Goal: Task Accomplishment & Management: Complete application form

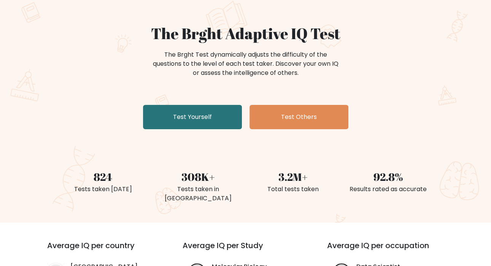
scroll to position [54, 0]
click at [217, 111] on link "Test Yourself" at bounding box center [192, 117] width 99 height 24
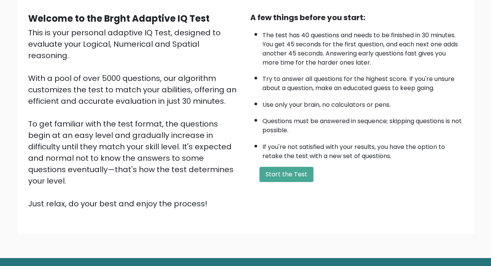
scroll to position [82, 0]
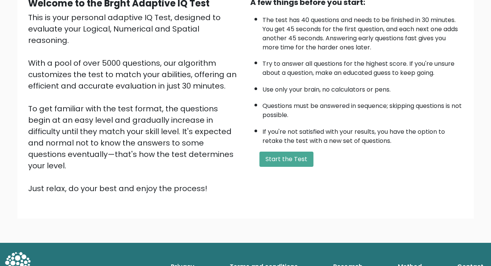
click at [295, 160] on button "Start the Test" at bounding box center [286, 159] width 54 height 15
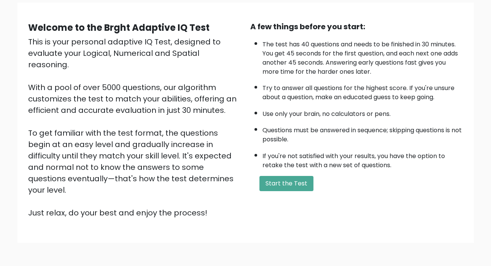
click at [281, 176] on button "Start the Test" at bounding box center [286, 183] width 54 height 15
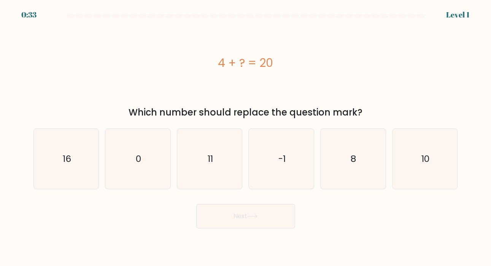
click at [89, 166] on icon "16" at bounding box center [66, 159] width 60 height 60
click at [245, 137] on input "a. 16" at bounding box center [245, 135] width 0 height 4
radio input "true"
click at [247, 228] on button "Next" at bounding box center [245, 216] width 99 height 24
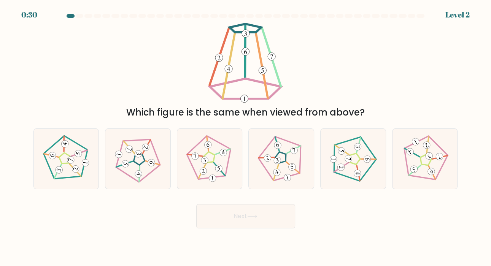
click at [253, 218] on button "Next" at bounding box center [245, 216] width 99 height 24
click at [273, 177] on icon at bounding box center [281, 159] width 48 height 48
click at [246, 137] on input "d." at bounding box center [245, 135] width 0 height 4
radio input "true"
click at [229, 225] on button "Next" at bounding box center [245, 216] width 99 height 24
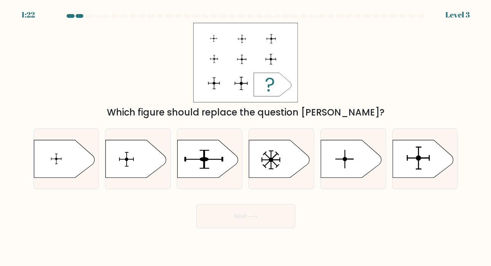
click at [407, 175] on icon at bounding box center [422, 159] width 61 height 38
click at [246, 137] on input "f." at bounding box center [245, 135] width 0 height 4
radio input "true"
click at [245, 225] on button "Next" at bounding box center [245, 216] width 99 height 24
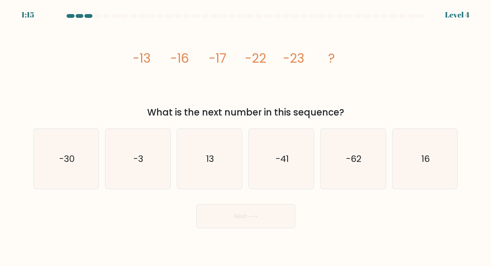
click at [49, 169] on icon "-30" at bounding box center [66, 159] width 60 height 60
click at [245, 137] on input "a. -30" at bounding box center [245, 135] width 0 height 4
radio input "true"
click at [228, 228] on button "Next" at bounding box center [245, 216] width 99 height 24
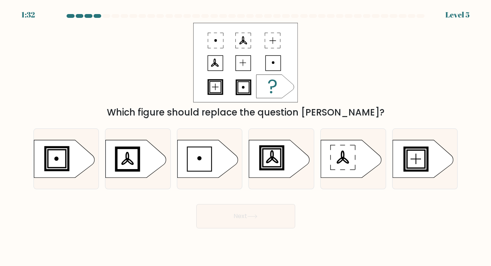
click at [295, 156] on icon at bounding box center [279, 159] width 61 height 38
click at [246, 137] on input "d." at bounding box center [245, 135] width 0 height 4
radio input "true"
click at [252, 226] on button "Next" at bounding box center [245, 216] width 99 height 24
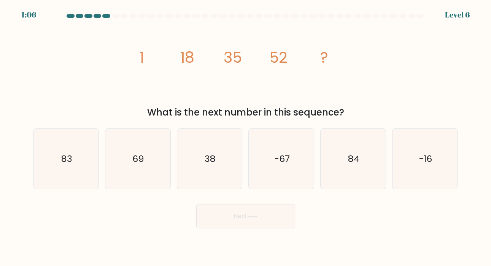
click at [129, 171] on icon "69" at bounding box center [138, 159] width 60 height 60
click at [245, 137] on input "b. 69" at bounding box center [245, 135] width 0 height 4
radio input "true"
click at [225, 221] on button "Next" at bounding box center [245, 216] width 99 height 24
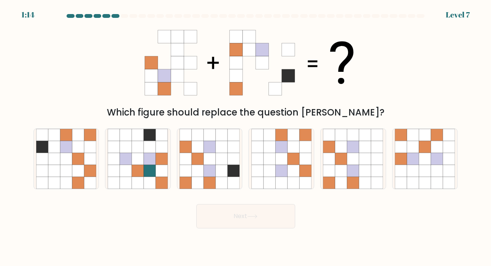
click at [199, 177] on icon at bounding box center [198, 171] width 12 height 12
click at [245, 137] on input "c." at bounding box center [245, 135] width 0 height 4
radio input "true"
click at [223, 228] on button "Next" at bounding box center [245, 216] width 99 height 24
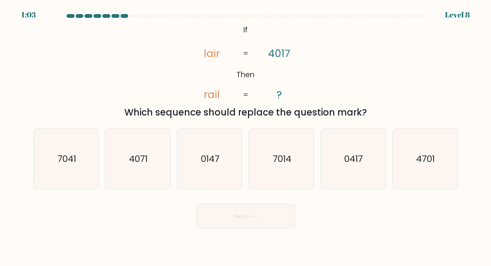
click at [69, 176] on icon "7041" at bounding box center [66, 159] width 60 height 60
click at [245, 137] on input "a. 7041" at bounding box center [245, 135] width 0 height 4
radio input "true"
click at [261, 224] on button "Next" at bounding box center [245, 216] width 99 height 24
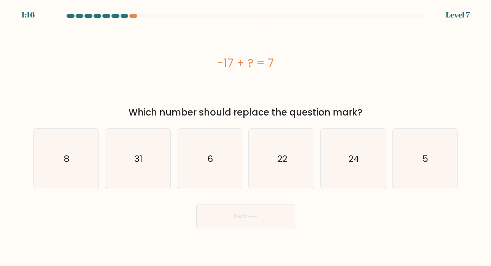
click at [350, 182] on icon "24" at bounding box center [353, 159] width 60 height 60
click at [246, 137] on input "e. 24" at bounding box center [245, 135] width 0 height 4
radio input "true"
click at [260, 227] on button "Next" at bounding box center [245, 216] width 99 height 24
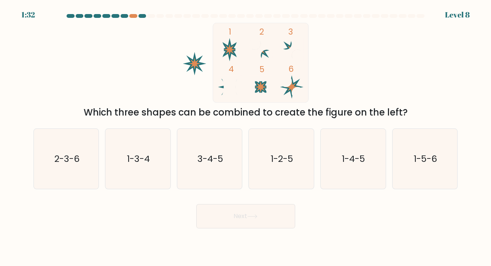
click at [61, 175] on icon "2-3-6" at bounding box center [66, 159] width 60 height 60
click at [245, 137] on input "a. 2-3-6" at bounding box center [245, 135] width 0 height 4
radio input "true"
click at [239, 224] on button "Next" at bounding box center [245, 216] width 99 height 24
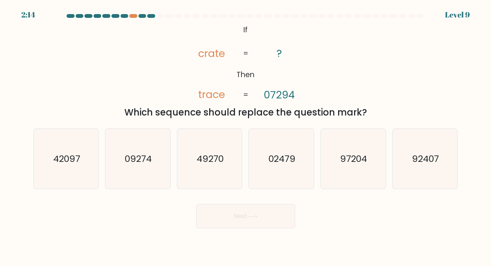
click at [131, 15] on div at bounding box center [133, 16] width 8 height 4
click at [355, 178] on icon "97204" at bounding box center [353, 159] width 60 height 60
click at [246, 137] on input "e. 97204" at bounding box center [245, 135] width 0 height 4
radio input "true"
click at [255, 228] on button "Next" at bounding box center [245, 216] width 99 height 24
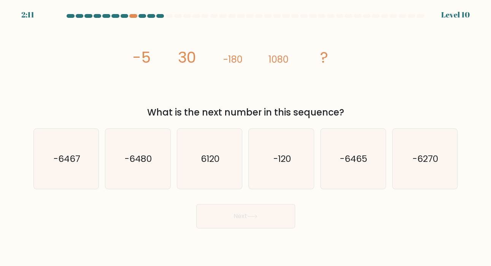
click at [134, 14] on div at bounding box center [133, 16] width 8 height 4
click at [131, 16] on div at bounding box center [133, 16] width 8 height 4
click at [166, 16] on div at bounding box center [169, 16] width 8 height 4
click at [169, 22] on form at bounding box center [245, 121] width 491 height 214
click at [168, 15] on div at bounding box center [169, 16] width 8 height 4
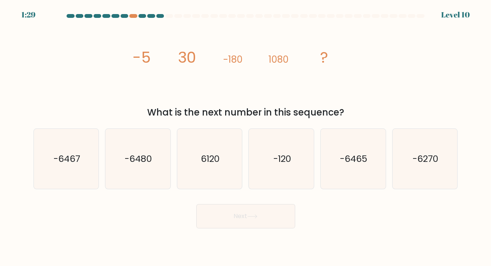
click at [131, 16] on div at bounding box center [133, 16] width 8 height 4
click at [169, 15] on div at bounding box center [169, 16] width 8 height 4
click at [164, 16] on at bounding box center [245, 16] width 359 height 4
click at [156, 14] on at bounding box center [245, 16] width 359 height 4
click at [130, 165] on text "-6480" at bounding box center [138, 158] width 27 height 13
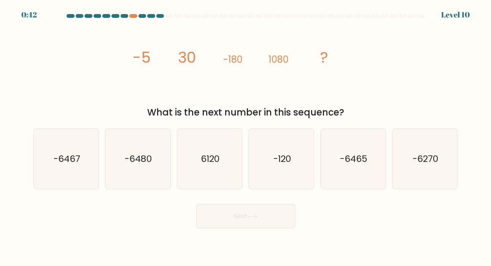
click at [245, 137] on input "b. -6480" at bounding box center [245, 135] width 0 height 4
radio input "true"
click at [216, 228] on button "Next" at bounding box center [245, 216] width 99 height 24
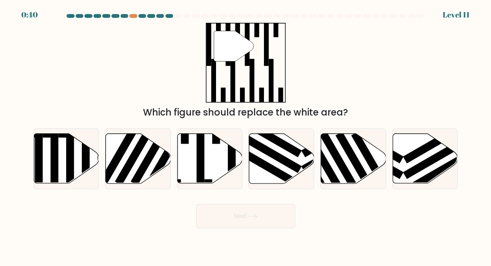
click at [238, 228] on button "Next" at bounding box center [245, 216] width 99 height 24
click at [130, 16] on div at bounding box center [133, 16] width 8 height 4
click at [200, 181] on rect at bounding box center [200, 155] width 8 height 71
click at [245, 137] on input "c." at bounding box center [245, 135] width 0 height 4
radio input "true"
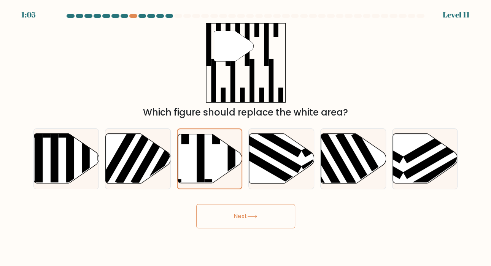
click at [252, 228] on button "Next" at bounding box center [245, 216] width 99 height 24
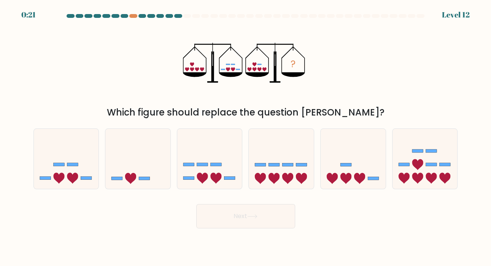
click at [223, 185] on icon at bounding box center [209, 159] width 65 height 54
click at [245, 137] on input "c." at bounding box center [245, 135] width 0 height 4
radio input "true"
click at [257, 219] on icon at bounding box center [252, 216] width 10 height 4
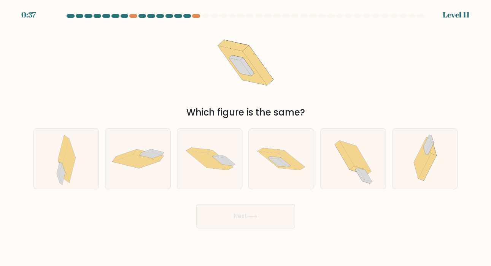
click at [195, 14] on div at bounding box center [196, 16] width 8 height 4
click at [195, 17] on div at bounding box center [196, 16] width 8 height 4
click at [198, 16] on div at bounding box center [196, 16] width 8 height 4
click at [292, 169] on icon at bounding box center [292, 160] width 26 height 20
click at [246, 137] on input "d." at bounding box center [245, 135] width 0 height 4
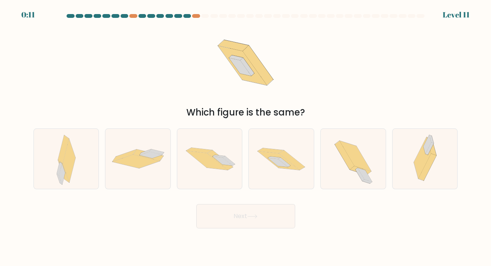
radio input "true"
click at [274, 225] on button "Next" at bounding box center [245, 216] width 99 height 24
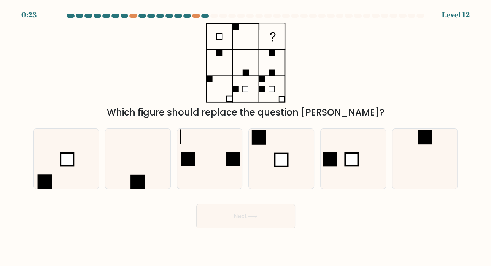
click at [283, 166] on rect at bounding box center [280, 159] width 13 height 13
click at [246, 137] on input "d." at bounding box center [245, 135] width 0 height 4
radio input "true"
click at [270, 220] on button "Next" at bounding box center [245, 216] width 99 height 24
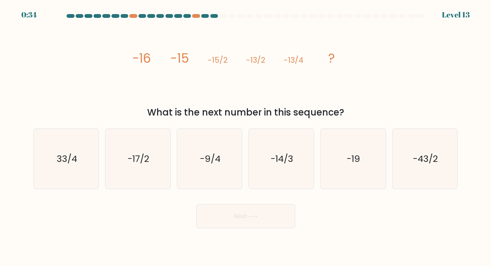
click at [226, 170] on icon "-9/4" at bounding box center [209, 159] width 60 height 60
click at [245, 137] on input "c. -9/4" at bounding box center [245, 135] width 0 height 4
radio input "true"
click at [244, 228] on button "Next" at bounding box center [245, 216] width 99 height 24
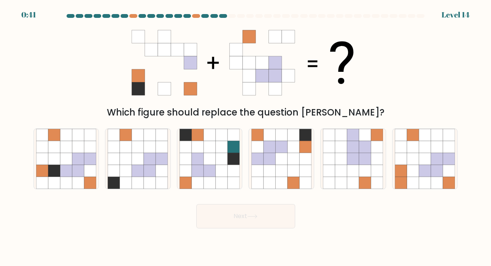
click at [55, 177] on icon at bounding box center [54, 171] width 12 height 12
click at [245, 137] on input "a." at bounding box center [245, 135] width 0 height 4
radio input "true"
click at [300, 177] on icon at bounding box center [305, 171] width 12 height 12
click at [246, 137] on input "d." at bounding box center [245, 135] width 0 height 4
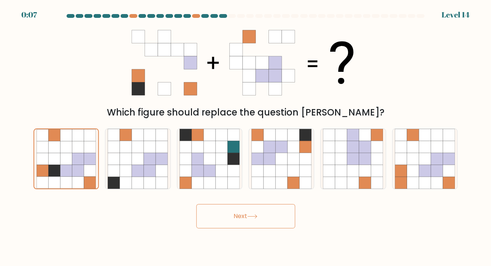
radio input "true"
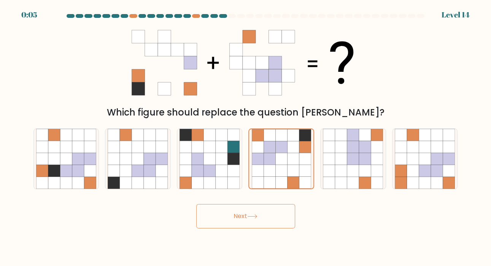
click at [283, 222] on button "Next" at bounding box center [245, 216] width 99 height 24
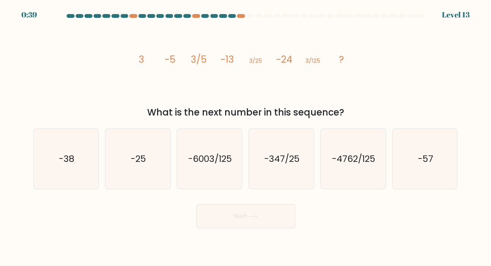
click at [322, 19] on div at bounding box center [245, 17] width 433 height 7
click at [394, 15] on div at bounding box center [393, 16] width 8 height 4
click at [442, 15] on div at bounding box center [245, 17] width 433 height 7
click at [449, 16] on div at bounding box center [245, 17] width 433 height 7
click at [274, 189] on icon "-347/25" at bounding box center [281, 159] width 60 height 60
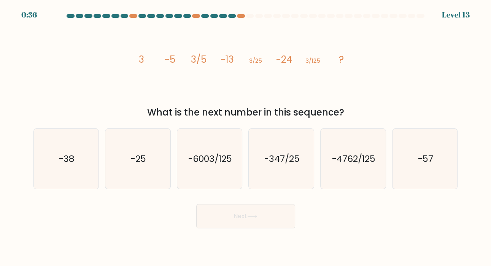
click at [246, 137] on input "d. -347/25" at bounding box center [245, 135] width 0 height 4
radio input "true"
click at [253, 217] on button "Next" at bounding box center [245, 216] width 99 height 24
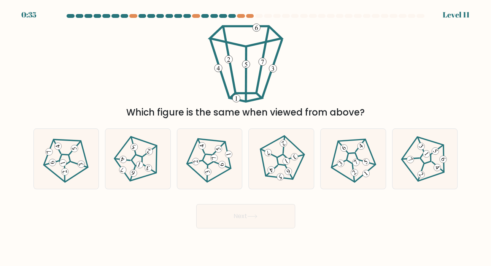
click at [337, 175] on icon at bounding box center [353, 159] width 48 height 48
click at [246, 137] on input "e." at bounding box center [245, 135] width 0 height 4
radio input "true"
click at [278, 219] on button "Next" at bounding box center [245, 216] width 99 height 24
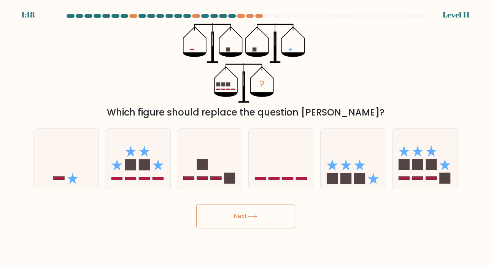
click at [260, 228] on button "Next" at bounding box center [245, 216] width 99 height 24
click at [344, 189] on div at bounding box center [353, 158] width 66 height 61
click at [246, 137] on input "e." at bounding box center [245, 135] width 0 height 4
radio input "true"
click at [255, 228] on button "Next" at bounding box center [245, 216] width 99 height 24
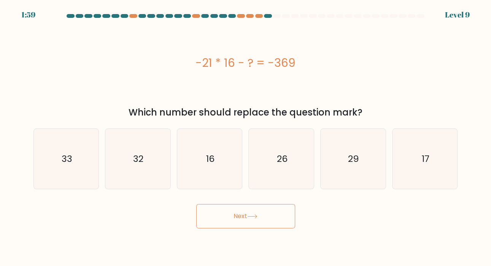
click at [257, 219] on icon at bounding box center [252, 216] width 10 height 4
click at [204, 180] on icon "16" at bounding box center [209, 159] width 60 height 60
click at [245, 137] on input "c. 16" at bounding box center [245, 135] width 0 height 4
radio input "true"
click at [228, 228] on button "Next" at bounding box center [245, 216] width 99 height 24
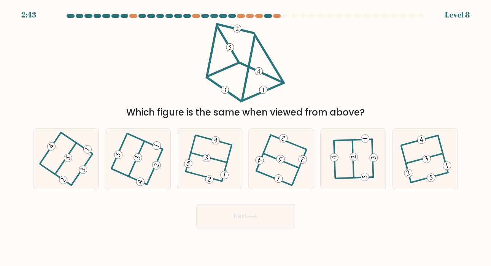
click at [333, 189] on div at bounding box center [353, 158] width 66 height 61
click at [246, 137] on input "e." at bounding box center [245, 135] width 0 height 4
radio input "true"
click at [262, 228] on button "Next" at bounding box center [245, 216] width 99 height 24
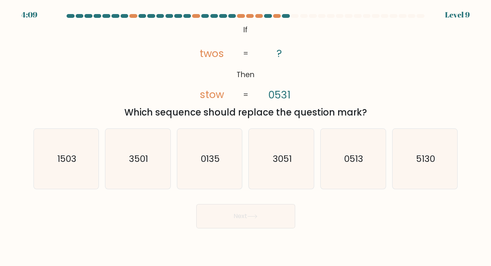
click at [148, 182] on icon "3501" at bounding box center [138, 159] width 60 height 60
click at [245, 137] on input "b. 3501" at bounding box center [245, 135] width 0 height 4
radio input "true"
click at [204, 217] on button "Next" at bounding box center [245, 216] width 99 height 24
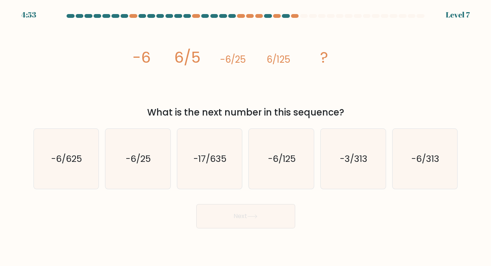
click at [344, 177] on icon "-3/313" at bounding box center [353, 159] width 60 height 60
click at [246, 137] on input "e. -3/313" at bounding box center [245, 135] width 0 height 4
radio input "true"
click at [252, 228] on button "Next" at bounding box center [245, 216] width 99 height 24
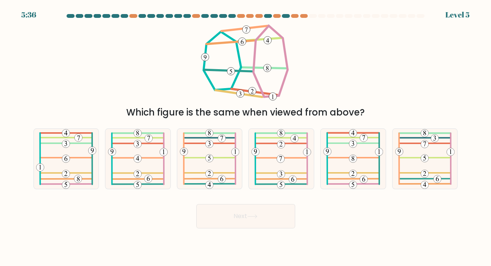
click at [120, 159] on icon at bounding box center [138, 159] width 60 height 60
click at [245, 137] on input "b." at bounding box center [245, 135] width 0 height 4
radio input "true"
click at [233, 228] on button "Next" at bounding box center [245, 216] width 99 height 24
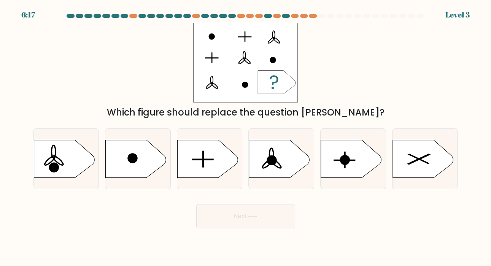
click at [400, 178] on icon at bounding box center [422, 159] width 61 height 38
click at [246, 137] on input "f." at bounding box center [245, 135] width 0 height 4
radio input "true"
click at [257, 228] on button "Next" at bounding box center [245, 216] width 99 height 24
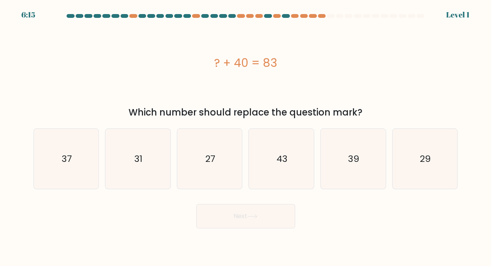
click at [221, 173] on icon "27" at bounding box center [209, 159] width 60 height 60
click at [245, 137] on input "c. 27" at bounding box center [245, 135] width 0 height 4
radio input "true"
click at [241, 225] on button "Next" at bounding box center [245, 216] width 99 height 24
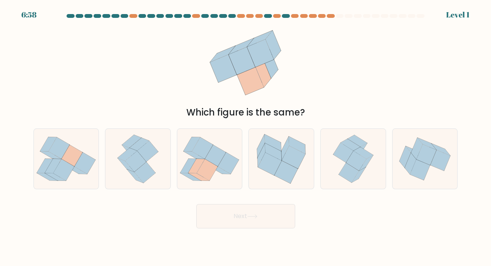
scroll to position [17, 0]
click at [74, 152] on icon at bounding box center [72, 156] width 21 height 22
click at [245, 137] on input "a." at bounding box center [245, 135] width 0 height 4
radio input "true"
click at [209, 209] on button "Next" at bounding box center [245, 216] width 99 height 24
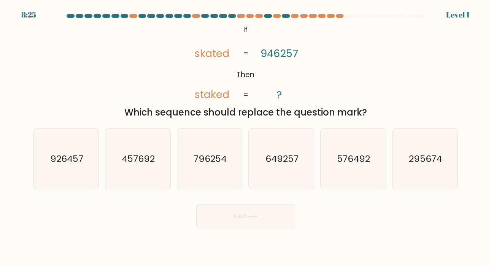
click at [295, 157] on icon "649257" at bounding box center [281, 159] width 60 height 60
click at [246, 137] on input "d. 649257" at bounding box center [245, 135] width 0 height 4
radio input "true"
click at [268, 204] on button "Next" at bounding box center [245, 216] width 99 height 24
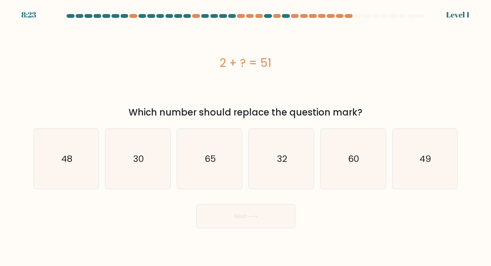
click at [321, 160] on div "60" at bounding box center [353, 158] width 66 height 61
click at [246, 137] on input "e. 60" at bounding box center [245, 135] width 0 height 4
radio input "true"
click at [268, 217] on button "Next" at bounding box center [245, 216] width 99 height 24
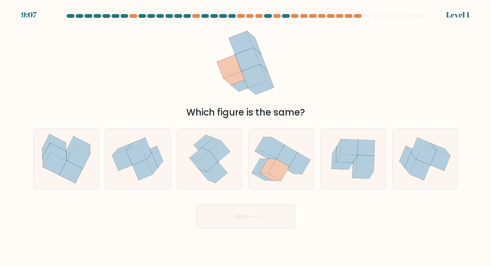
click at [304, 160] on icon at bounding box center [300, 163] width 21 height 22
click at [246, 137] on input "d." at bounding box center [245, 135] width 0 height 4
radio input "true"
click at [255, 214] on icon at bounding box center [252, 216] width 10 height 4
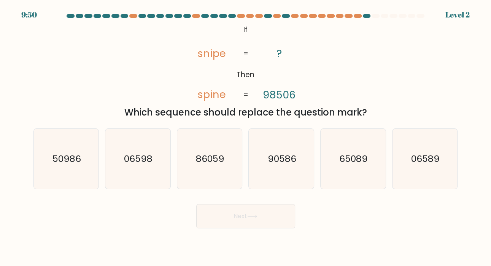
click at [212, 152] on text "86059" at bounding box center [210, 158] width 29 height 13
click at [245, 137] on input "c. 86059" at bounding box center [245, 135] width 0 height 4
radio input "true"
click at [239, 209] on button "Next" at bounding box center [245, 216] width 99 height 24
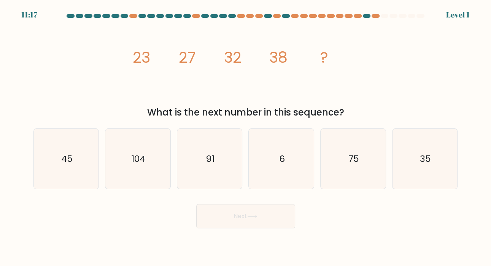
click at [274, 154] on icon "6" at bounding box center [281, 159] width 60 height 60
click at [246, 137] on input "d. 6" at bounding box center [245, 135] width 0 height 4
radio input "true"
click at [256, 209] on button "Next" at bounding box center [245, 216] width 99 height 24
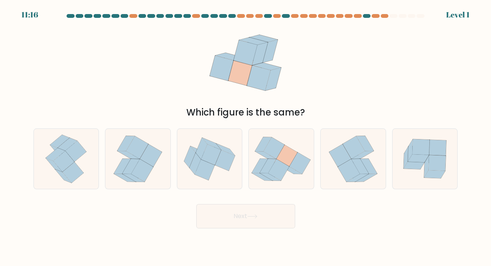
scroll to position [0, 0]
click at [255, 173] on icon at bounding box center [260, 166] width 17 height 14
click at [246, 137] on input "d." at bounding box center [245, 135] width 0 height 4
radio input "true"
click at [244, 240] on body "12:00 Level 1" at bounding box center [245, 133] width 491 height 266
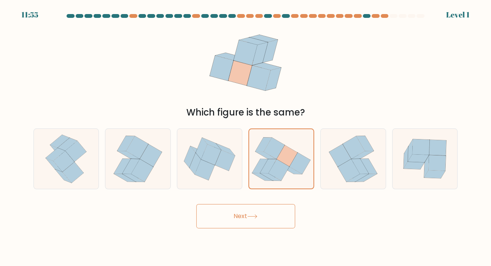
click at [230, 224] on button "Next" at bounding box center [245, 216] width 99 height 24
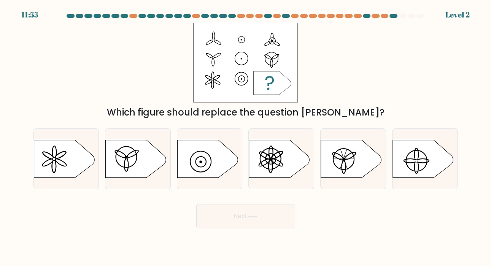
click at [228, 219] on button "Next" at bounding box center [245, 216] width 99 height 24
click at [204, 167] on circle at bounding box center [201, 162] width 11 height 11
click at [245, 137] on input "c." at bounding box center [245, 135] width 0 height 4
radio input "true"
click at [227, 226] on button "Next" at bounding box center [245, 216] width 99 height 24
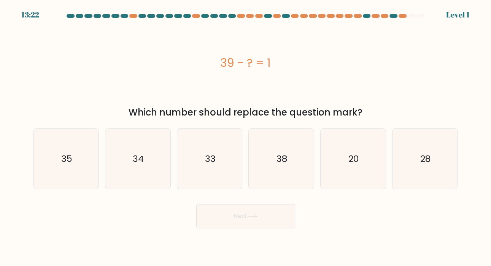
click at [208, 181] on icon "33" at bounding box center [209, 159] width 60 height 60
click at [245, 137] on input "c. 33" at bounding box center [245, 135] width 0 height 4
radio input "true"
click at [227, 228] on button "Next" at bounding box center [245, 216] width 99 height 24
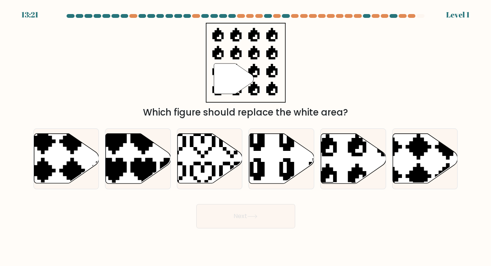
click at [204, 173] on icon at bounding box center [188, 131] width 114 height 114
click at [245, 137] on input "c." at bounding box center [245, 135] width 0 height 4
radio input "true"
click at [233, 228] on button "Next" at bounding box center [245, 216] width 99 height 24
click at [203, 171] on icon at bounding box center [209, 158] width 64 height 49
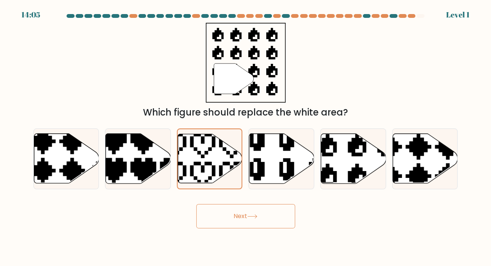
click at [245, 137] on input "c." at bounding box center [245, 135] width 0 height 4
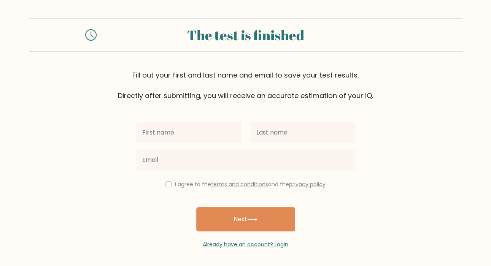
click at [153, 136] on input "text" at bounding box center [188, 132] width 105 height 21
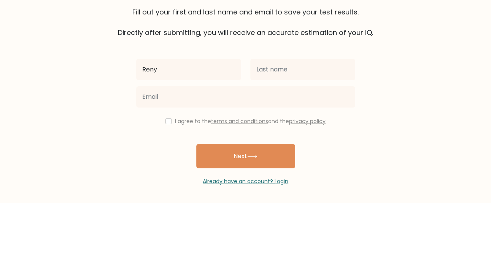
type input "Reny"
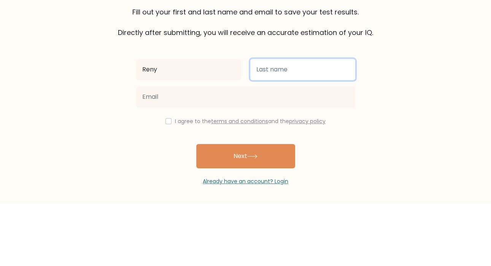
click at [283, 141] on input "text" at bounding box center [302, 132] width 105 height 21
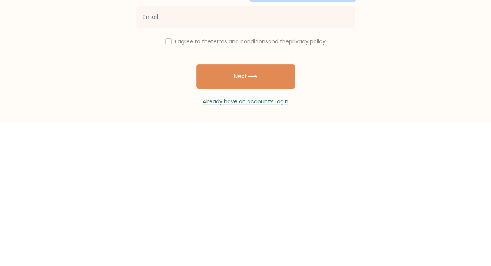
scroll to position [24, 0]
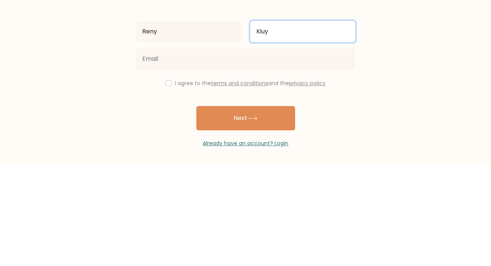
type input "Kiuy"
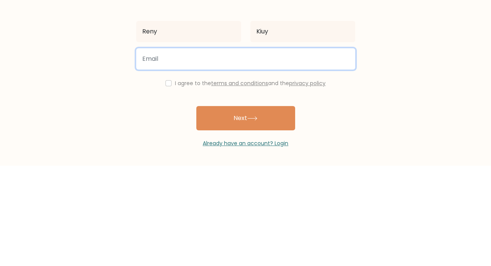
click at [209, 149] on input "email" at bounding box center [245, 159] width 219 height 21
type input "renukabhati231@gmail.com"
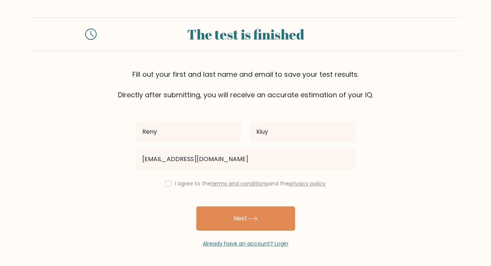
click at [214, 206] on button "Next" at bounding box center [245, 218] width 99 height 24
click at [229, 206] on button "Next" at bounding box center [245, 218] width 99 height 24
click at [163, 154] on div "Reny Kiuy renukabhati231@gmail.com I agree to the terms and conditions and the …" at bounding box center [245, 174] width 228 height 148
click at [165, 181] on input "checkbox" at bounding box center [168, 184] width 6 height 6
checkbox input "true"
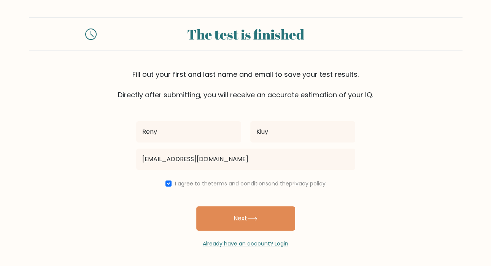
click at [225, 206] on button "Next" at bounding box center [245, 218] width 99 height 24
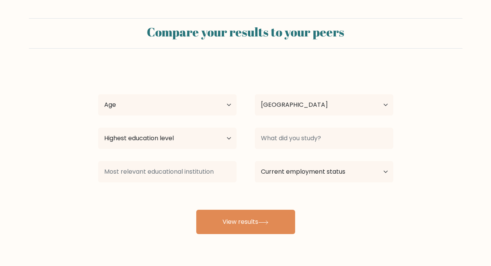
select select "IN"
click at [221, 144] on select "Highest education level No schooling Primary Lower Secondary Upper Secondary Oc…" at bounding box center [167, 138] width 138 height 21
select select "lower_secondary"
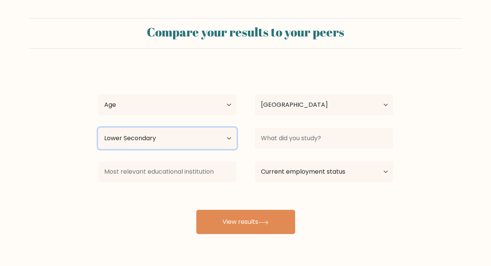
click at [98, 128] on select "Highest education level No schooling Primary Lower Secondary Upper Secondary Oc…" at bounding box center [167, 138] width 138 height 21
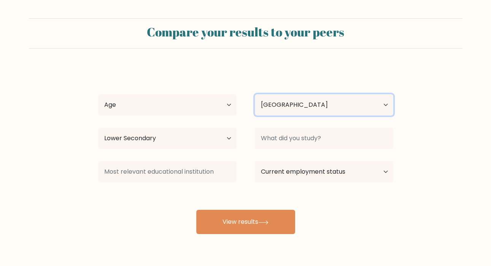
click at [267, 110] on select "Country [GEOGRAPHIC_DATA] [GEOGRAPHIC_DATA] [GEOGRAPHIC_DATA] [US_STATE] [GEOGR…" at bounding box center [324, 104] width 138 height 21
click at [191, 59] on form "Compare your results to your peers [PERSON_NAME] Age Under [DEMOGRAPHIC_DATA] […" at bounding box center [245, 126] width 491 height 216
click at [250, 211] on button "View results" at bounding box center [245, 222] width 99 height 24
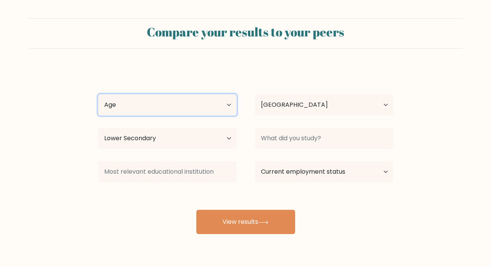
click at [228, 105] on select "Age Under [DEMOGRAPHIC_DATA] [DEMOGRAPHIC_DATA] [DEMOGRAPHIC_DATA] [DEMOGRAPHIC…" at bounding box center [167, 104] width 138 height 21
select select "min_18"
click at [98, 94] on select "Age Under 18 years old 18-24 years old 25-34 years old 35-44 years old 45-54 ye…" at bounding box center [167, 104] width 138 height 21
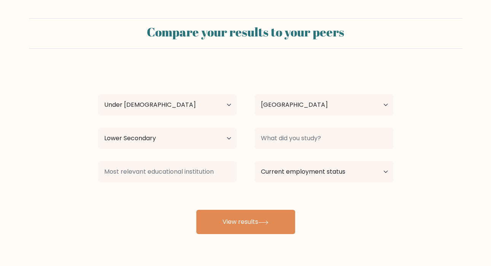
click at [245, 222] on button "View results" at bounding box center [245, 222] width 99 height 24
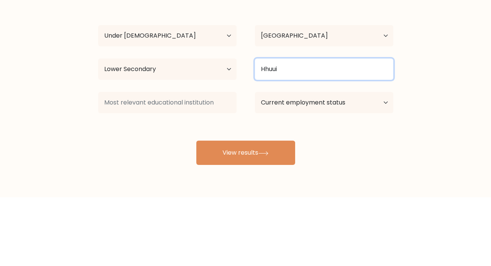
type input "Hhuuir"
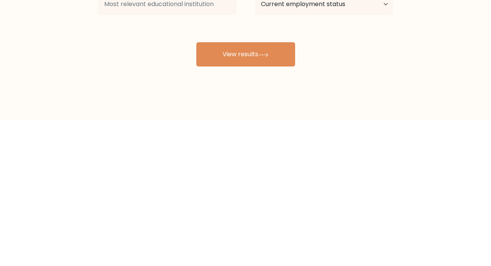
type input "Ghumie"
click at [217, 214] on div "Compare your results to your peers Reny Kiuy Age Under 18 years old 18-24 years…" at bounding box center [245, 122] width 491 height 288
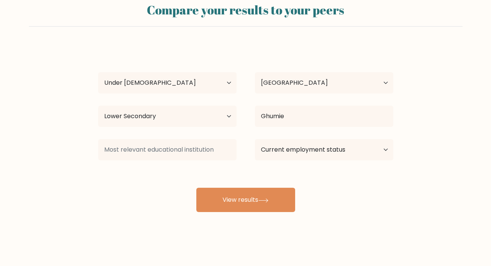
click at [232, 197] on button "View results" at bounding box center [245, 200] width 99 height 24
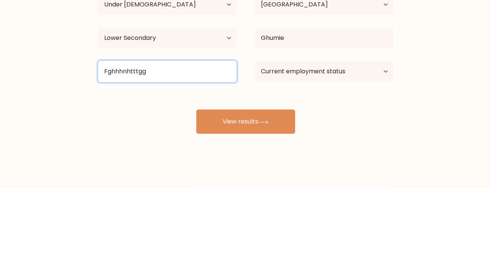
click at [187, 157] on input "Fghhhnhtttgg" at bounding box center [167, 149] width 138 height 21
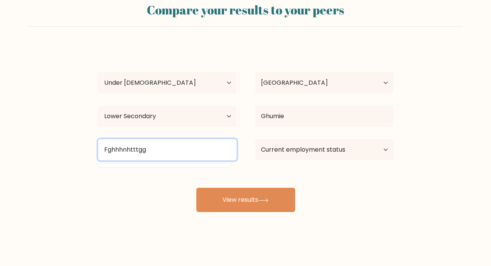
type input "Fghhhnhtttgg"
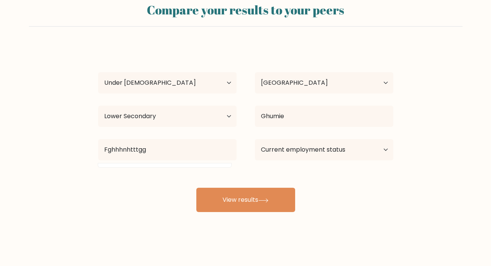
click at [226, 196] on button "View results" at bounding box center [245, 200] width 99 height 24
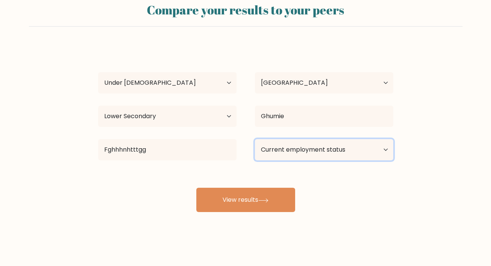
click at [382, 146] on select "Current employment status Employed Student Retired Other / prefer not to answer" at bounding box center [324, 149] width 138 height 21
select select "student"
click at [255, 139] on select "Current employment status Employed Student Retired Other / prefer not to answer" at bounding box center [324, 149] width 138 height 21
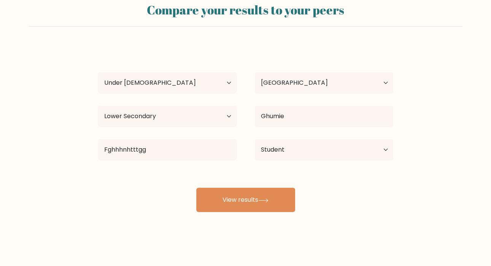
click at [264, 198] on icon at bounding box center [263, 200] width 10 height 4
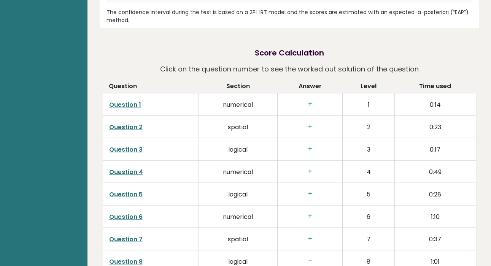
scroll to position [1113, 0]
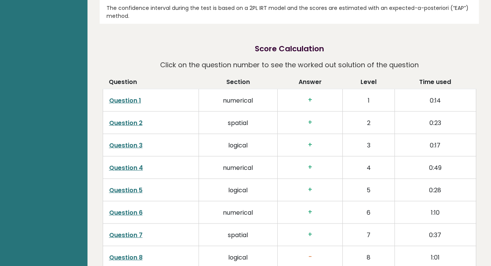
click at [313, 246] on td "-" at bounding box center [309, 257] width 65 height 22
click at [305, 246] on td "-" at bounding box center [309, 257] width 65 height 22
click at [265, 254] on td "logical" at bounding box center [238, 257] width 79 height 22
click at [125, 258] on link "Question 8" at bounding box center [125, 257] width 33 height 9
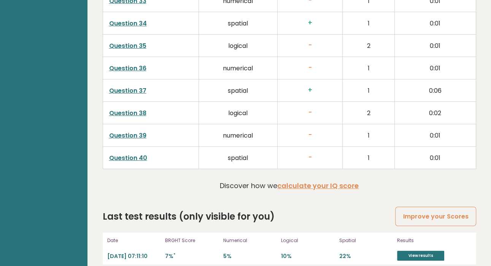
scroll to position [1932, 0]
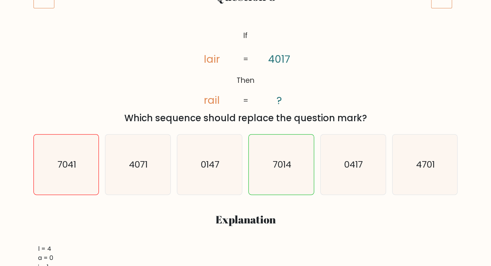
scroll to position [119, 0]
